Goal: Entertainment & Leisure: Consume media (video, audio)

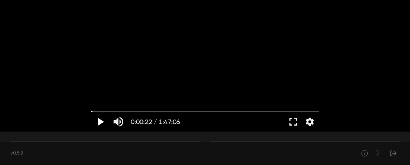
click at [100, 120] on button "play_arrow" at bounding box center [100, 122] width 18 height 20
click at [294, 122] on button "fullscreen" at bounding box center [293, 122] width 18 height 20
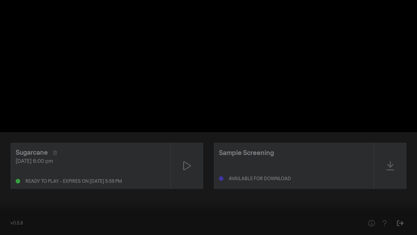
click at [13, 165] on button "play_arrow" at bounding box center [12, 225] width 18 height 20
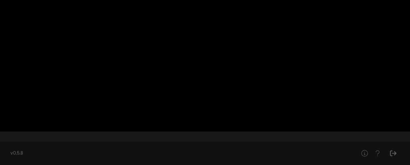
scroll to position [62, 0]
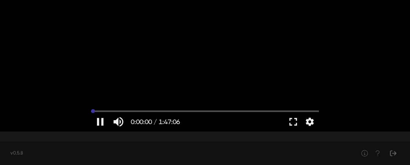
drag, startPoint x: 94, startPoint y: 110, endPoint x: 85, endPoint y: 110, distance: 9.1
click at [91, 110] on input "Seek" at bounding box center [205, 111] width 228 height 4
click at [292, 121] on button "fullscreen" at bounding box center [293, 122] width 18 height 20
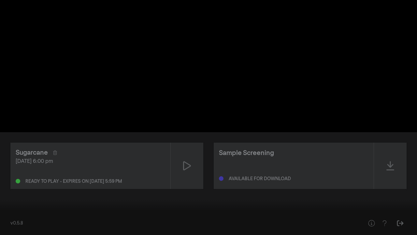
click at [15, 165] on input "Seek" at bounding box center [208, 214] width 410 height 4
click at [57, 119] on div at bounding box center [208, 117] width 417 height 235
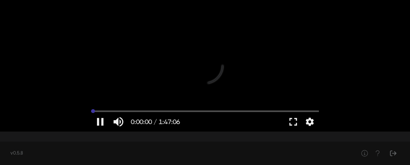
drag, startPoint x: 98, startPoint y: 112, endPoint x: 88, endPoint y: 112, distance: 10.1
type input "0"
click at [91, 112] on input "Seek" at bounding box center [205, 111] width 228 height 4
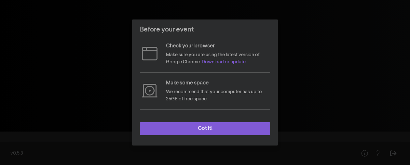
click at [209, 131] on button "Got it!" at bounding box center [205, 128] width 130 height 13
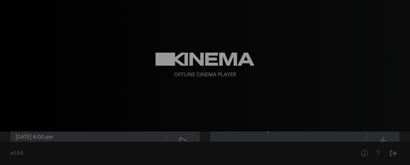
scroll to position [22, 0]
click at [178, 137] on div at bounding box center [183, 144] width 33 height 46
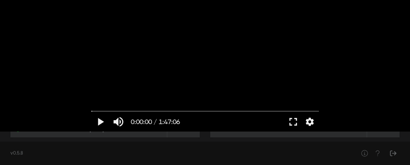
scroll to position [50, 0]
click at [102, 120] on button "play_arrow" at bounding box center [100, 122] width 18 height 20
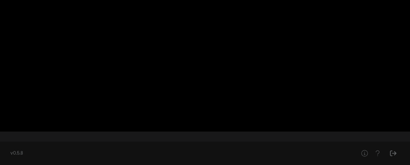
click at [100, 121] on button "pause" at bounding box center [100, 122] width 18 height 20
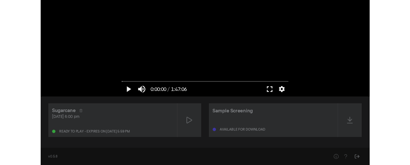
scroll to position [0, 0]
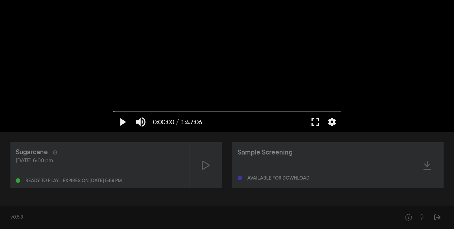
click at [314, 121] on button "fullscreen" at bounding box center [315, 122] width 18 height 20
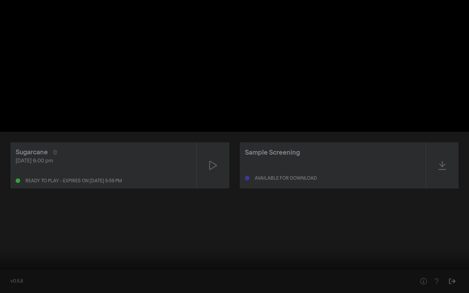
click at [11, 165] on button "play_arrow" at bounding box center [12, 284] width 18 height 20
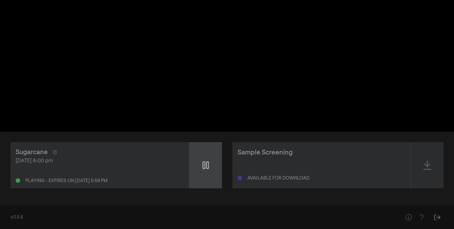
click at [207, 165] on icon at bounding box center [206, 166] width 7 height 8
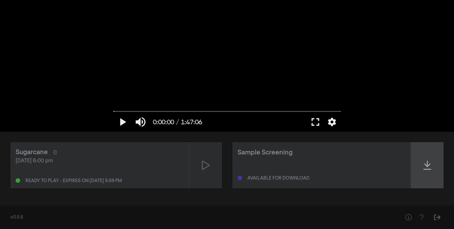
click at [410, 164] on icon at bounding box center [428, 165] width 8 height 10
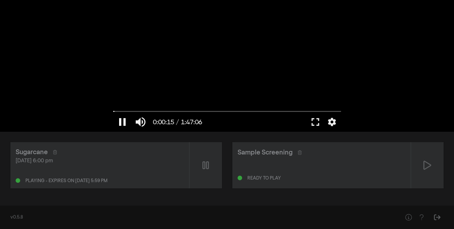
click at [122, 122] on button "pause" at bounding box center [122, 122] width 18 height 20
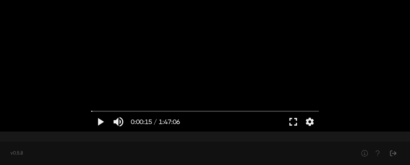
click at [293, 120] on button "fullscreen" at bounding box center [293, 122] width 18 height 20
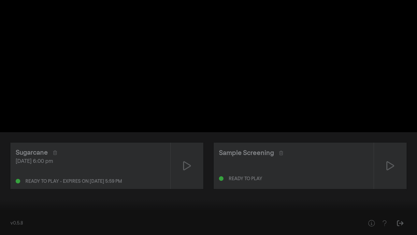
click at [11, 165] on button "play_arrow" at bounding box center [12, 225] width 18 height 20
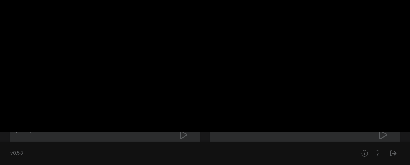
scroll to position [30, 0]
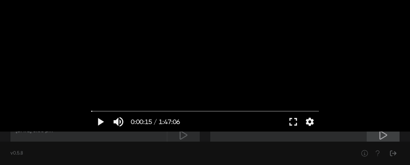
click at [384, 136] on icon at bounding box center [384, 135] width 8 height 10
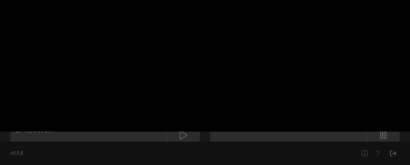
type input "0.183416"
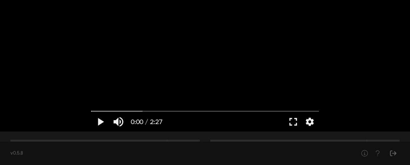
scroll to position [0, 0]
click at [102, 120] on button "play_arrow" at bounding box center [100, 122] width 18 height 20
click at [290, 120] on button "fullscreen" at bounding box center [293, 122] width 18 height 20
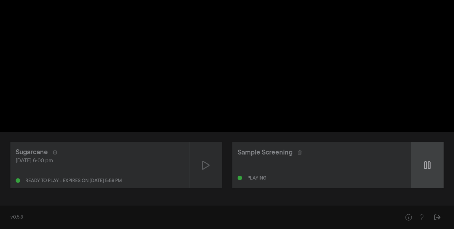
click at [410, 165] on div at bounding box center [427, 165] width 33 height 46
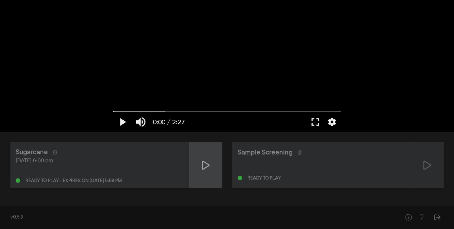
click at [200, 164] on div at bounding box center [206, 165] width 33 height 46
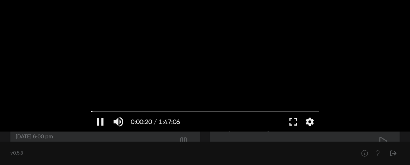
scroll to position [26, 0]
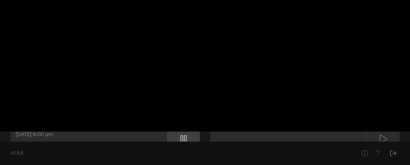
click at [182, 137] on icon at bounding box center [183, 139] width 7 height 10
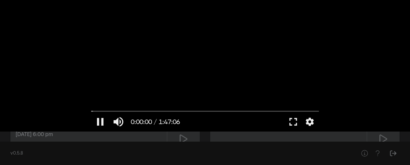
drag, startPoint x: 93, startPoint y: 112, endPoint x: 88, endPoint y: 112, distance: 5.9
click at [91, 112] on input "Seek" at bounding box center [205, 112] width 228 height 4
click at [103, 121] on button "play_arrow" at bounding box center [100, 122] width 18 height 20
type input "0.1"
click at [99, 122] on button "play_arrow" at bounding box center [100, 122] width 18 height 20
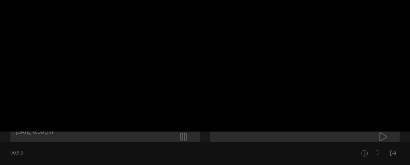
scroll to position [26, 0]
click at [183, 136] on icon at bounding box center [183, 139] width 7 height 8
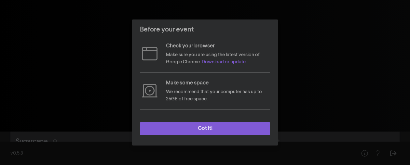
click at [182, 130] on button "Got it!" at bounding box center [205, 128] width 130 height 13
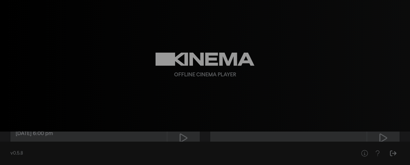
scroll to position [28, 0]
click at [181, 139] on icon at bounding box center [184, 137] width 8 height 10
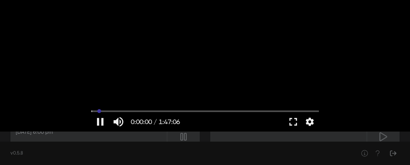
click at [99, 110] on input "Seek" at bounding box center [205, 111] width 228 height 4
click at [95, 112] on input "Seek" at bounding box center [205, 111] width 228 height 4
drag, startPoint x: 95, startPoint y: 111, endPoint x: 106, endPoint y: 111, distance: 10.4
click at [106, 111] on input "Seek" at bounding box center [205, 111] width 228 height 4
click at [96, 111] on input "Seek" at bounding box center [205, 111] width 228 height 4
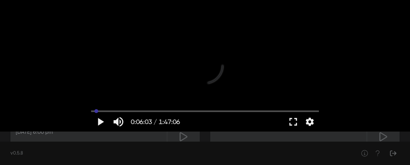
type input "96.612489"
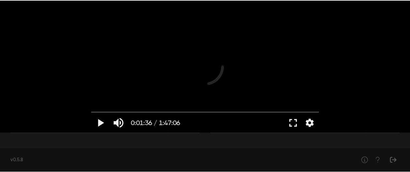
scroll to position [55, 0]
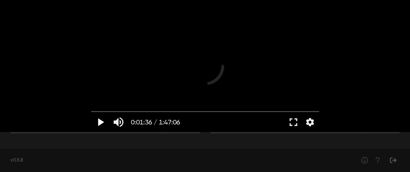
click at [100, 120] on button "play_arrow" at bounding box center [100, 122] width 18 height 20
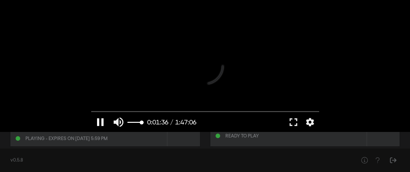
scroll to position [43, 0]
click at [99, 120] on button "pause" at bounding box center [100, 122] width 18 height 20
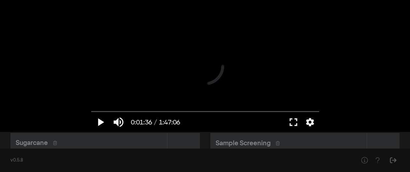
scroll to position [0, 0]
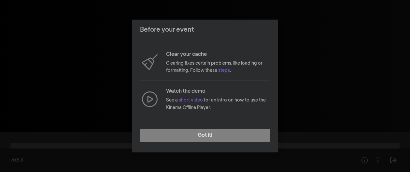
scroll to position [60, 0]
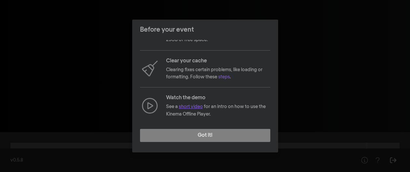
click at [194, 108] on link "short video" at bounding box center [191, 106] width 24 height 5
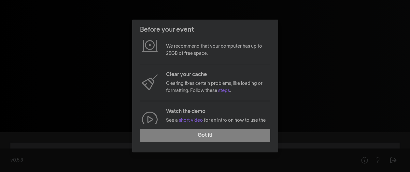
scroll to position [60, 0]
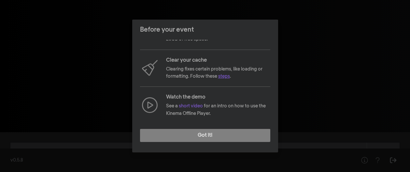
click at [220, 76] on link "steps" at bounding box center [224, 76] width 12 height 5
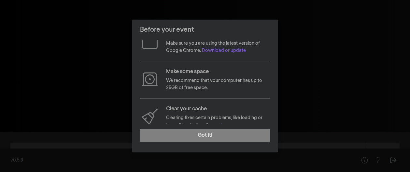
scroll to position [14, 0]
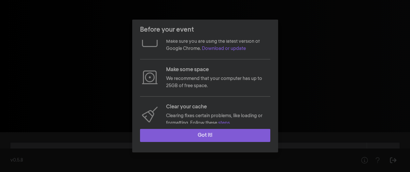
click at [198, 138] on button "Got it!" at bounding box center [205, 135] width 130 height 13
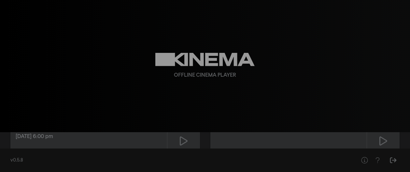
scroll to position [27, 0]
click at [186, 138] on icon at bounding box center [184, 138] width 8 height 9
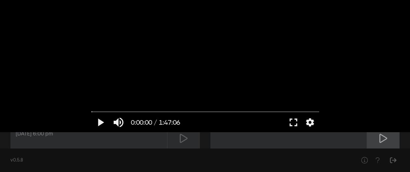
click at [380, 136] on icon at bounding box center [383, 138] width 8 height 10
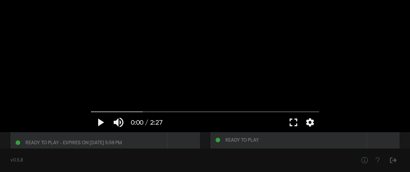
scroll to position [33, 0]
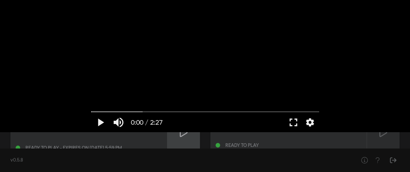
click at [180, 136] on icon at bounding box center [184, 132] width 8 height 10
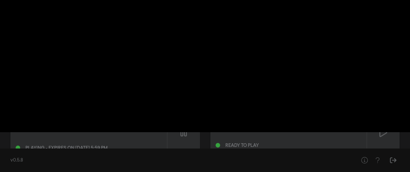
type input "0.183416"
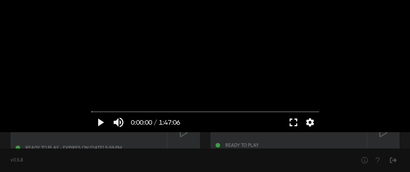
click at [293, 122] on button "fullscreen" at bounding box center [293, 122] width 18 height 20
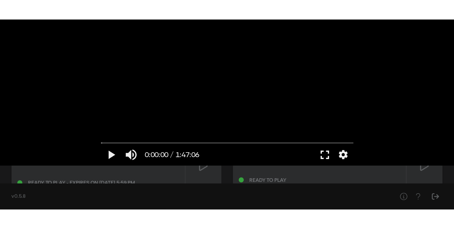
scroll to position [0, 0]
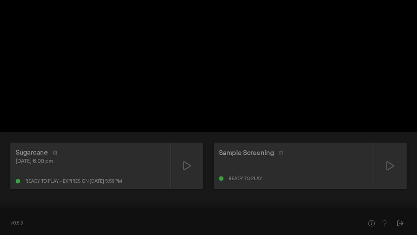
click at [12, 171] on button "play_arrow" at bounding box center [12, 225] width 18 height 20
click at [12, 171] on button "pause" at bounding box center [12, 225] width 18 height 20
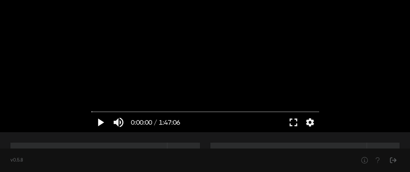
click at [99, 122] on button "play_arrow" at bounding box center [100, 122] width 18 height 20
click at [99, 122] on button "pause" at bounding box center [100, 122] width 18 height 20
click at [101, 121] on button "play_arrow" at bounding box center [100, 122] width 18 height 20
click at [103, 123] on button "pause" at bounding box center [100, 122] width 18 height 20
